Goal: Communication & Community: Share content

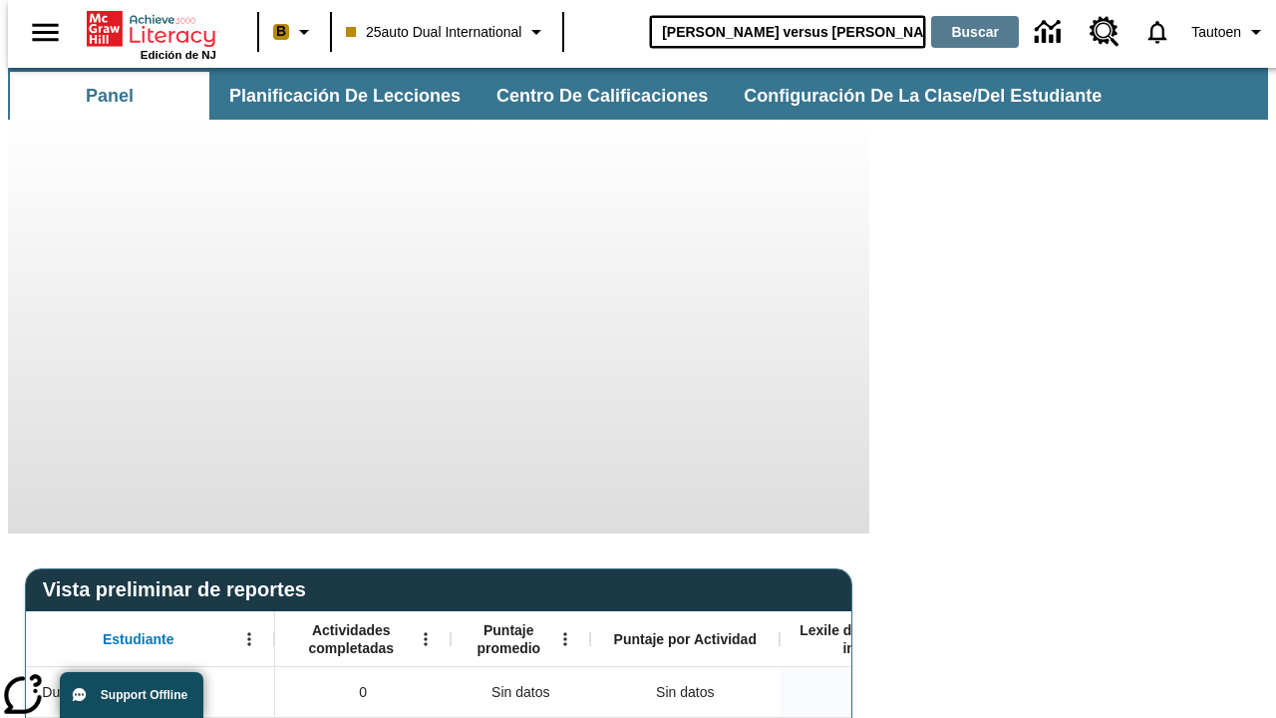
type input "[PERSON_NAME] versus [PERSON_NAME]"
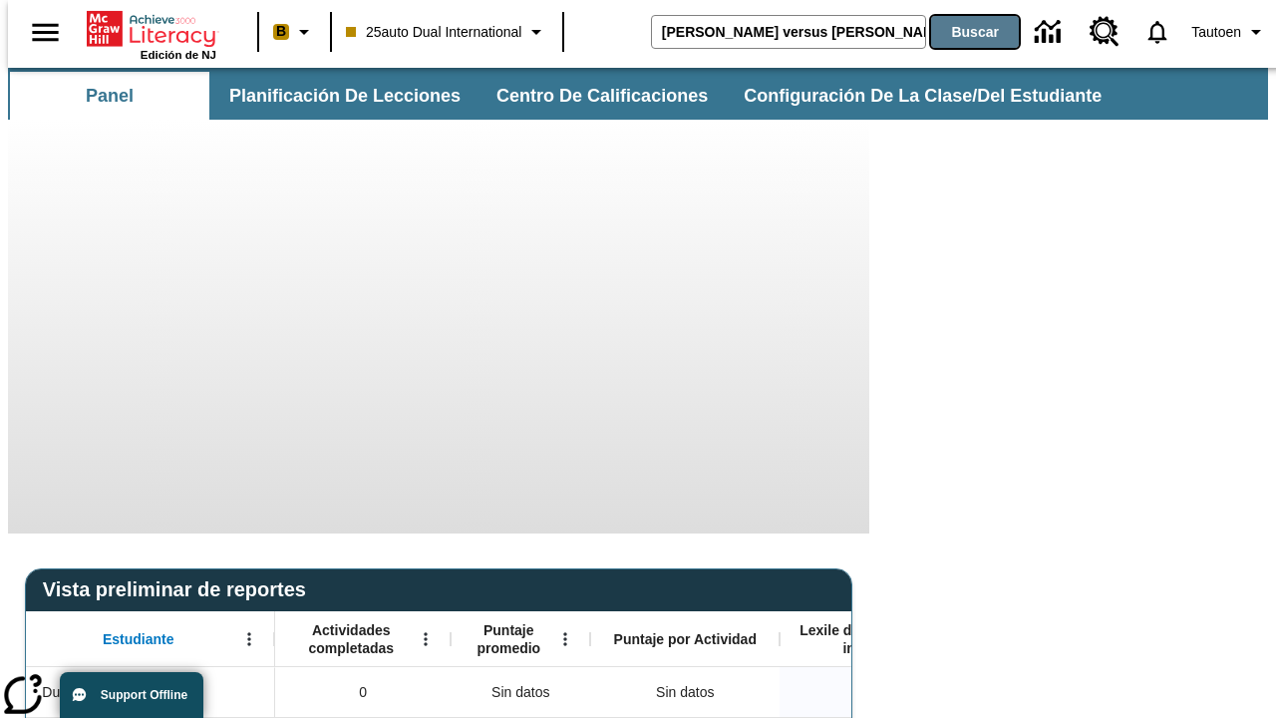
click at [962, 32] on button "Buscar" at bounding box center [975, 32] width 88 height 32
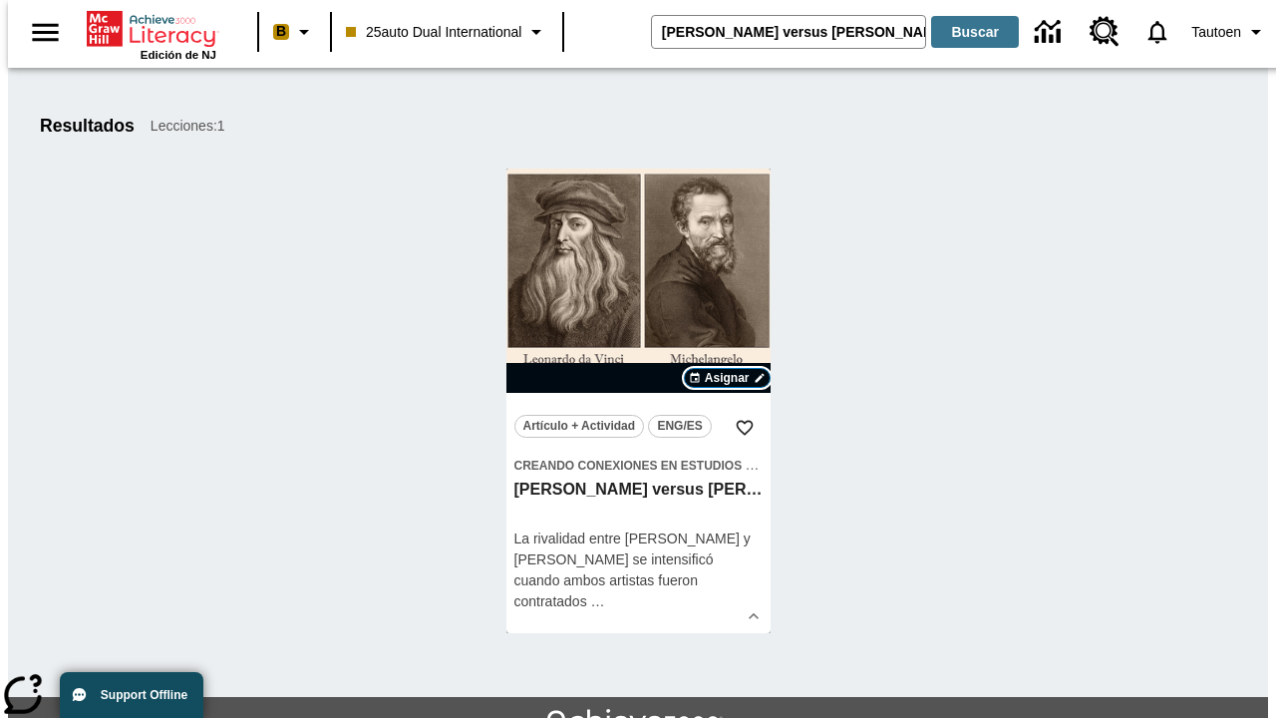
click at [727, 378] on span "Asignar" at bounding box center [727, 378] width 45 height 18
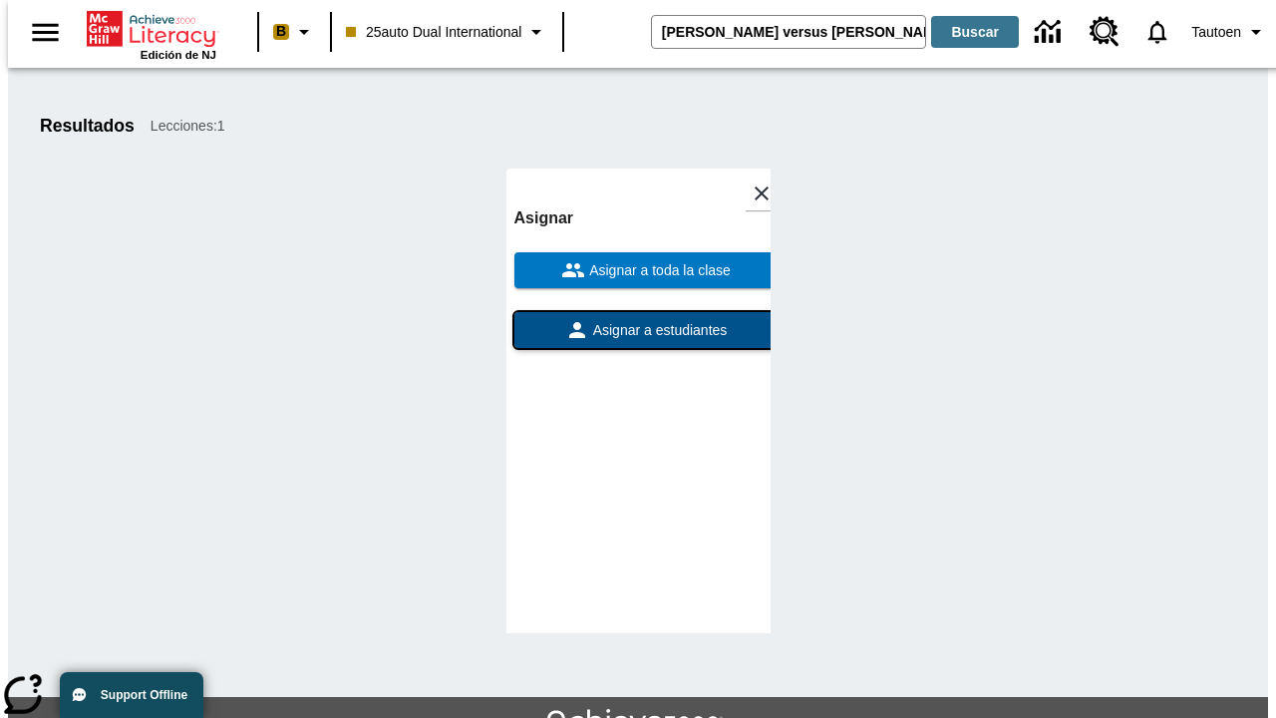
click at [638, 320] on span "Asignar a estudiantes" at bounding box center [658, 330] width 139 height 21
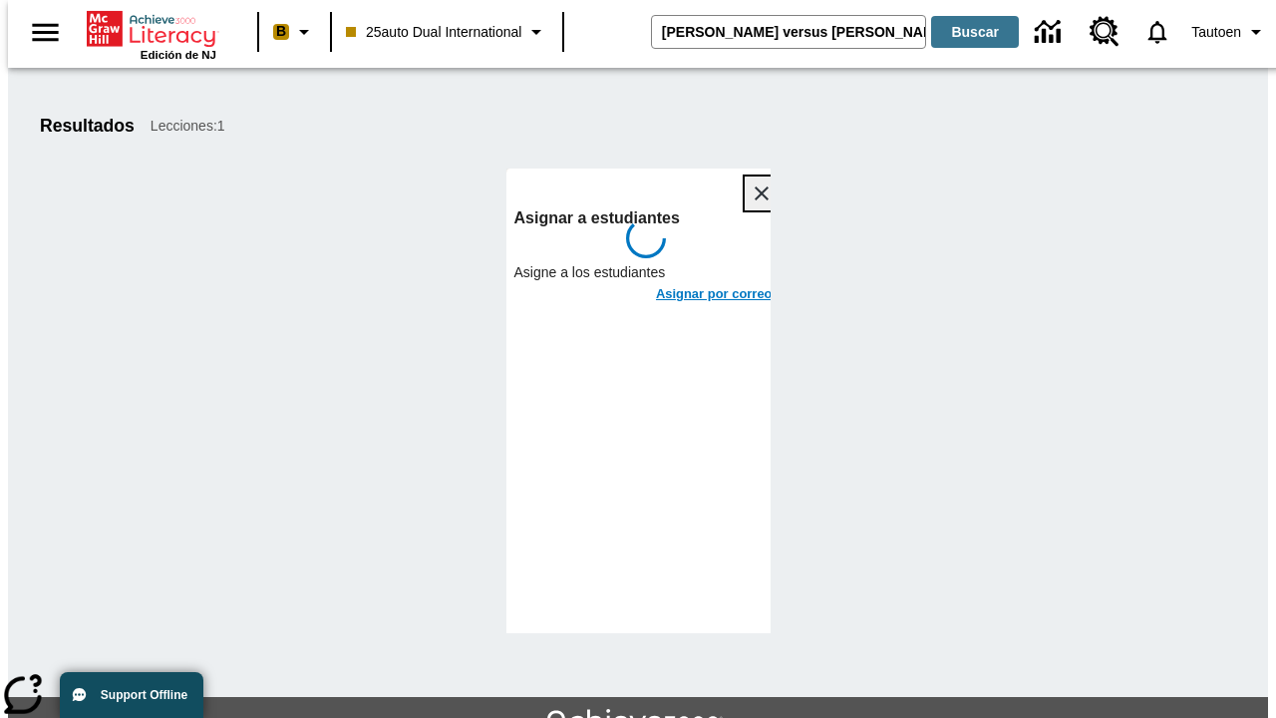
scroll to position [109, 0]
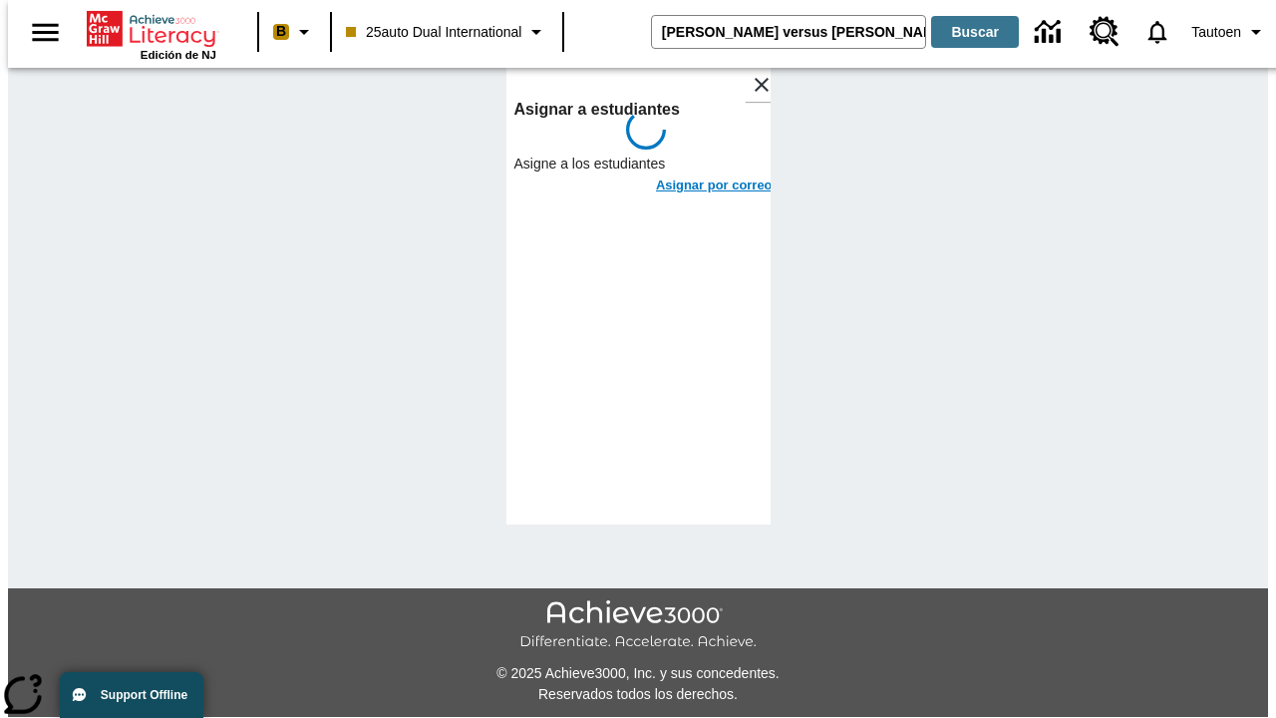
click at [696, 175] on h6 "Asignar por correo" at bounding box center [714, 186] width 117 height 23
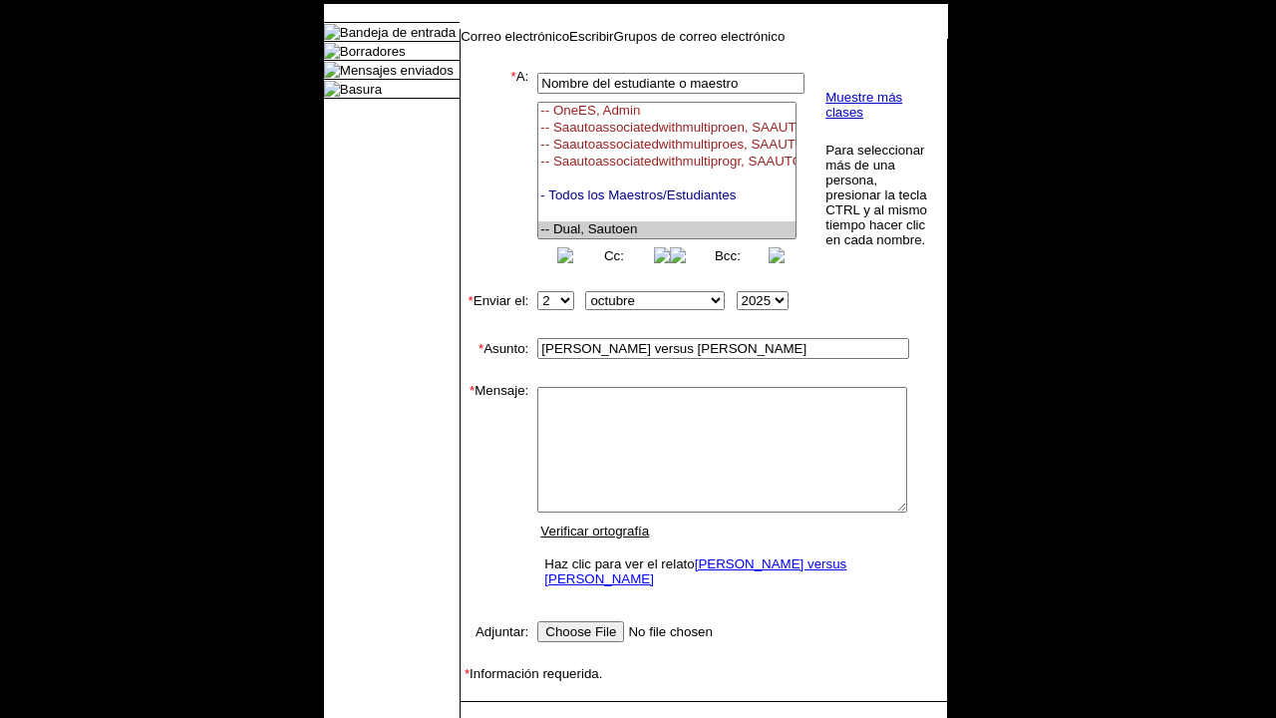
select select "U,21476361,1"
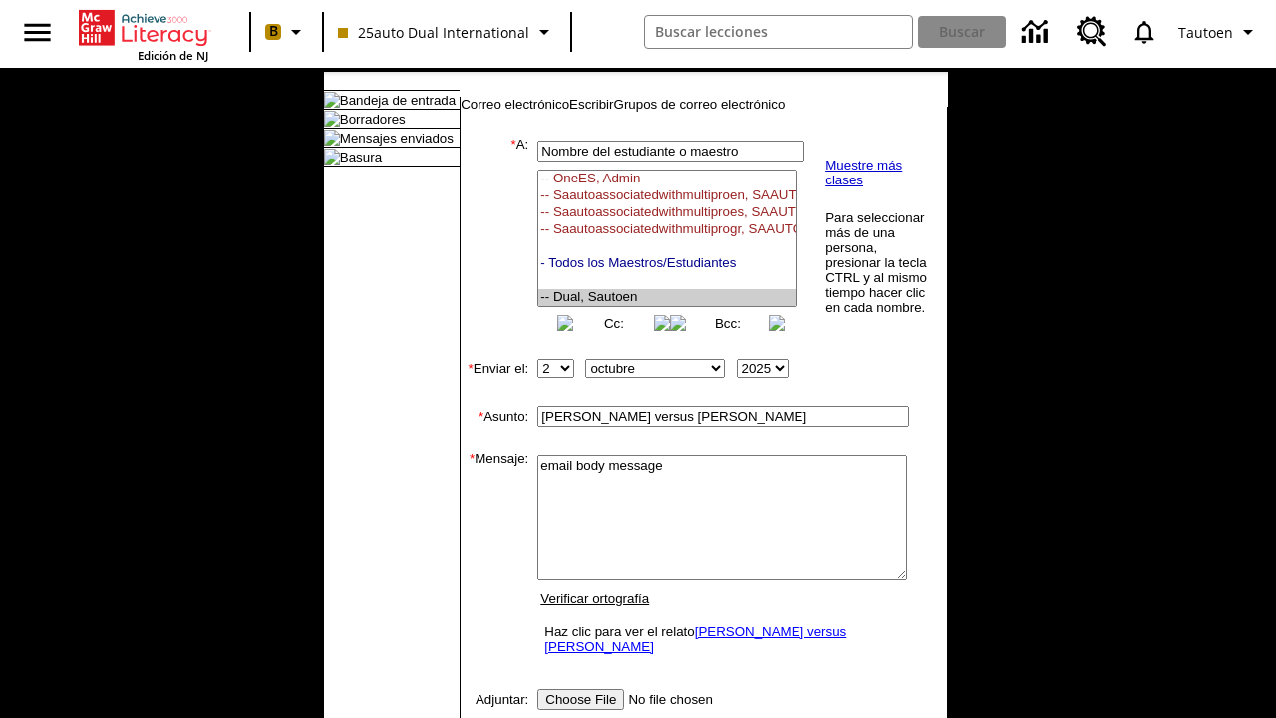
scroll to position [339, 0]
type textarea "email body message"
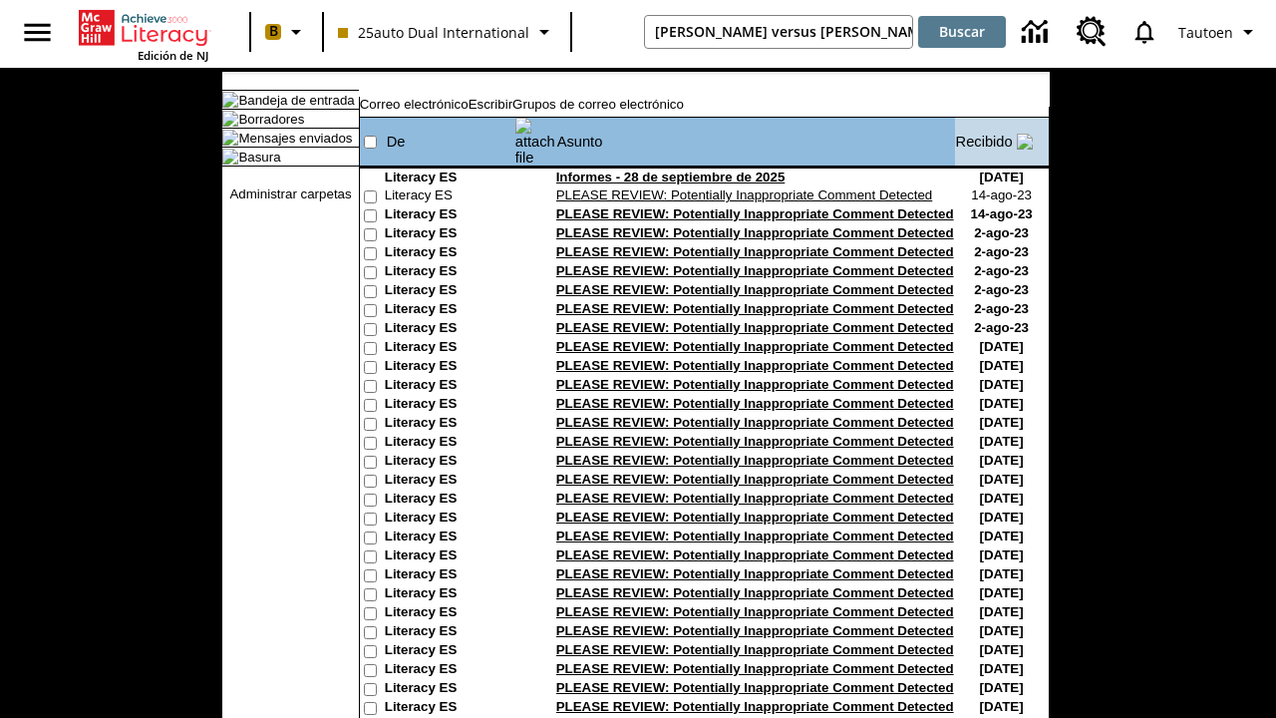
type input "[PERSON_NAME] versus [PERSON_NAME]"
click at [962, 32] on button "Buscar" at bounding box center [962, 32] width 88 height 32
